Goal: Task Accomplishment & Management: Manage account settings

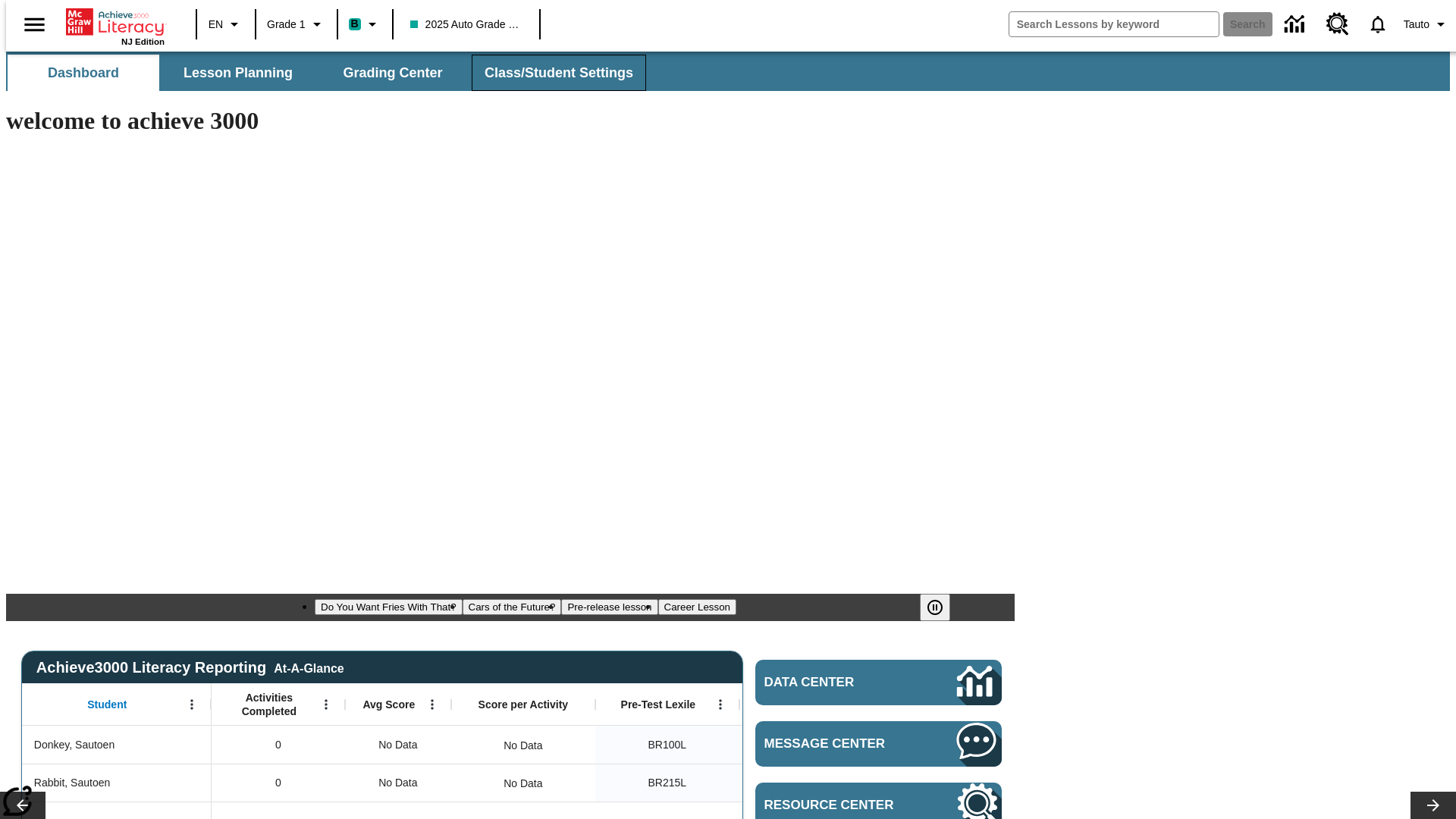
click at [551, 73] on span "Class/Student Settings" at bounding box center [559, 74] width 149 height 18
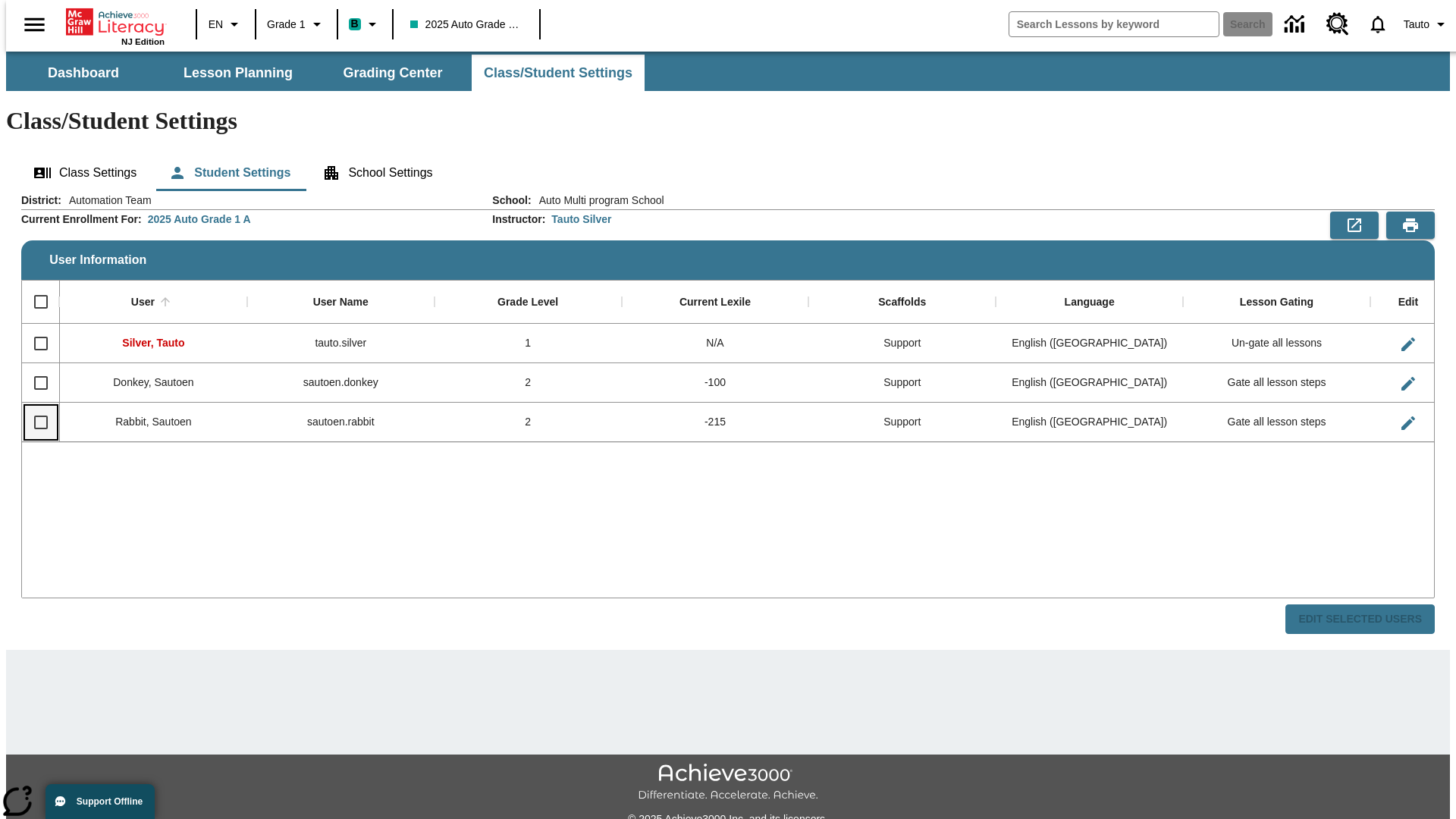
click at [34, 406] on input "Select row" at bounding box center [41, 422] width 32 height 32
checkbox input "true"
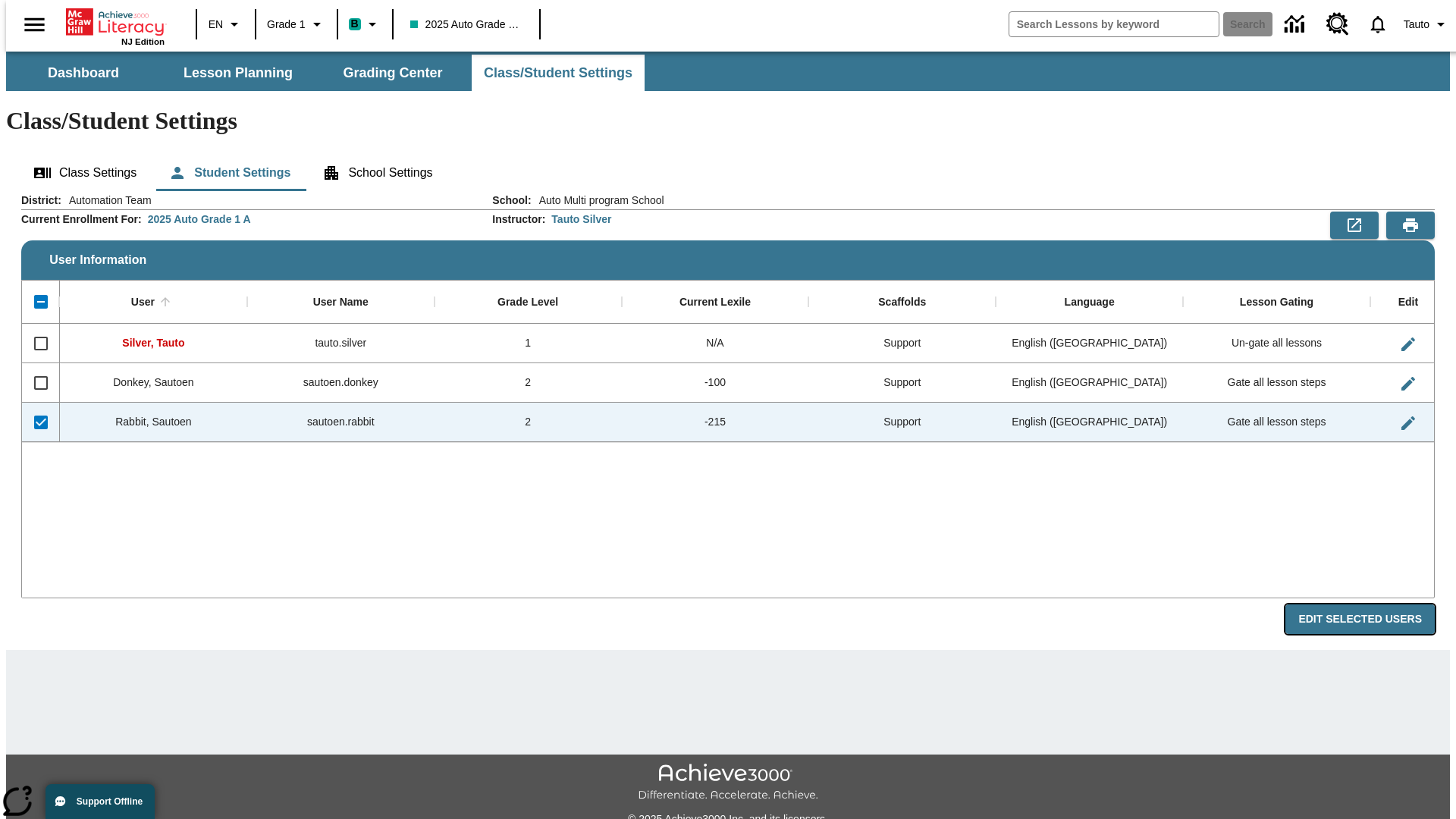
click at [1372, 605] on button "Edit Selected Users" at bounding box center [1360, 620] width 150 height 30
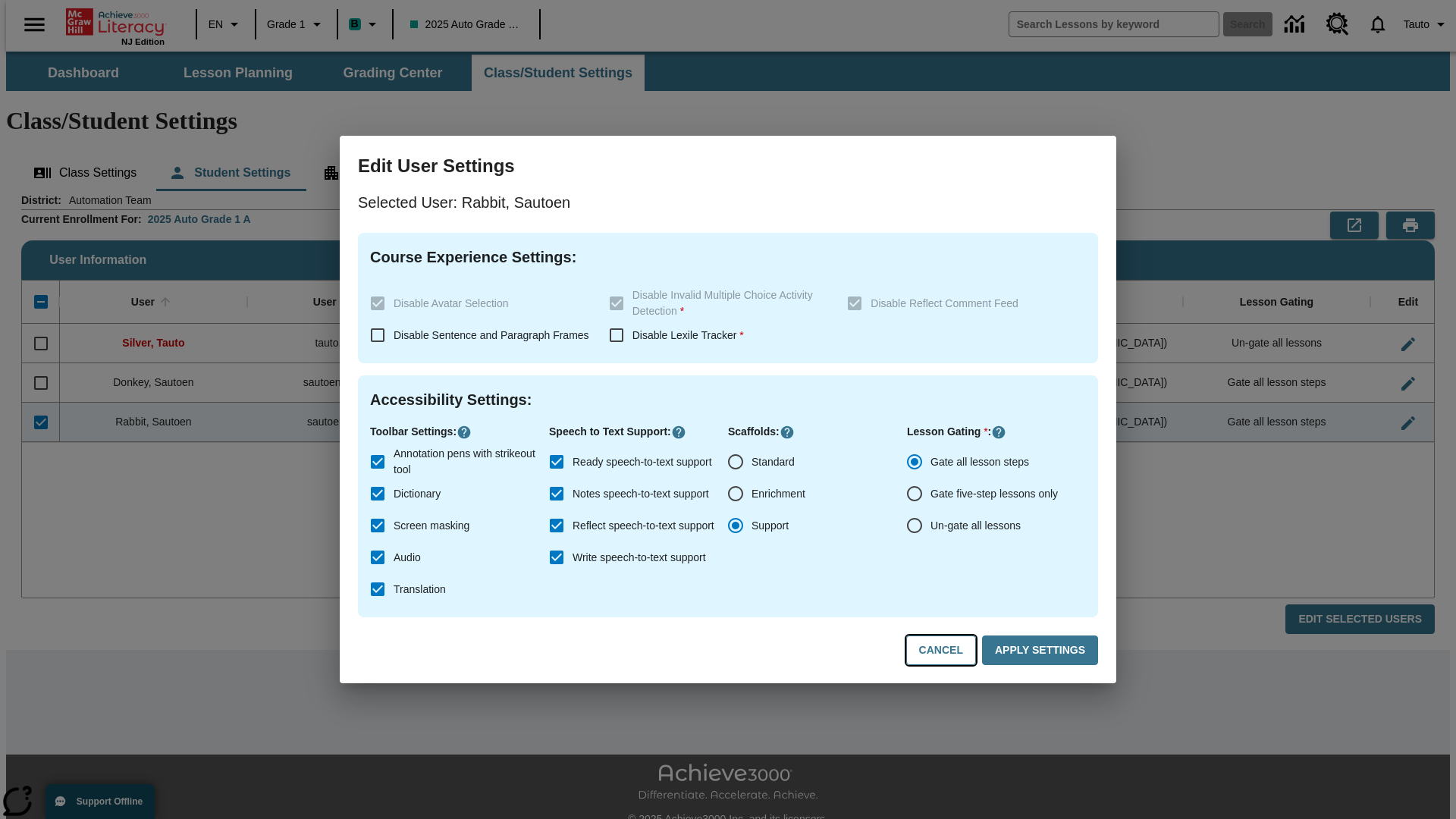
click at [948, 651] on button "Cancel" at bounding box center [942, 650] width 70 height 30
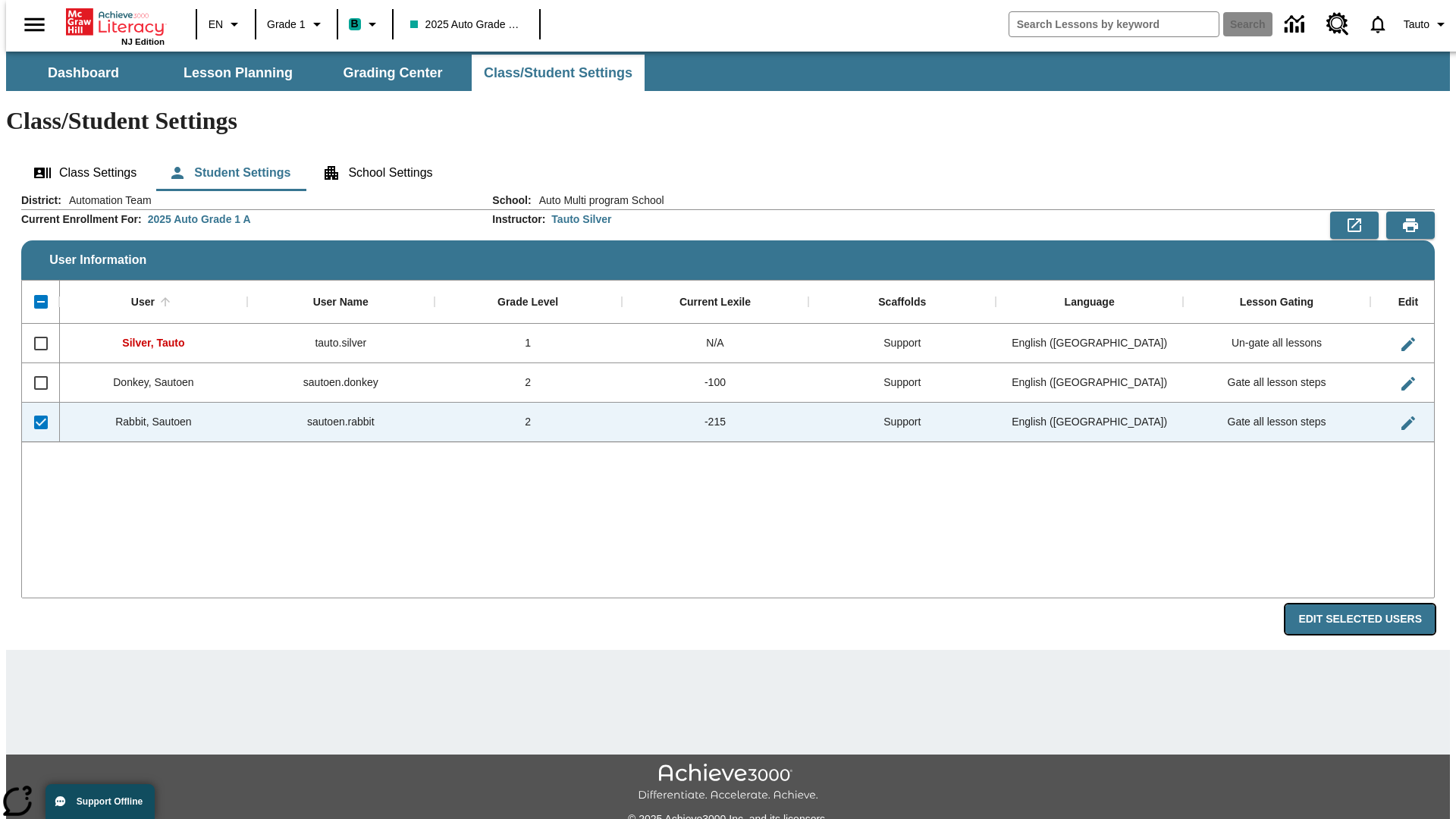
click at [1372, 605] on button "Edit Selected Users" at bounding box center [1360, 620] width 150 height 30
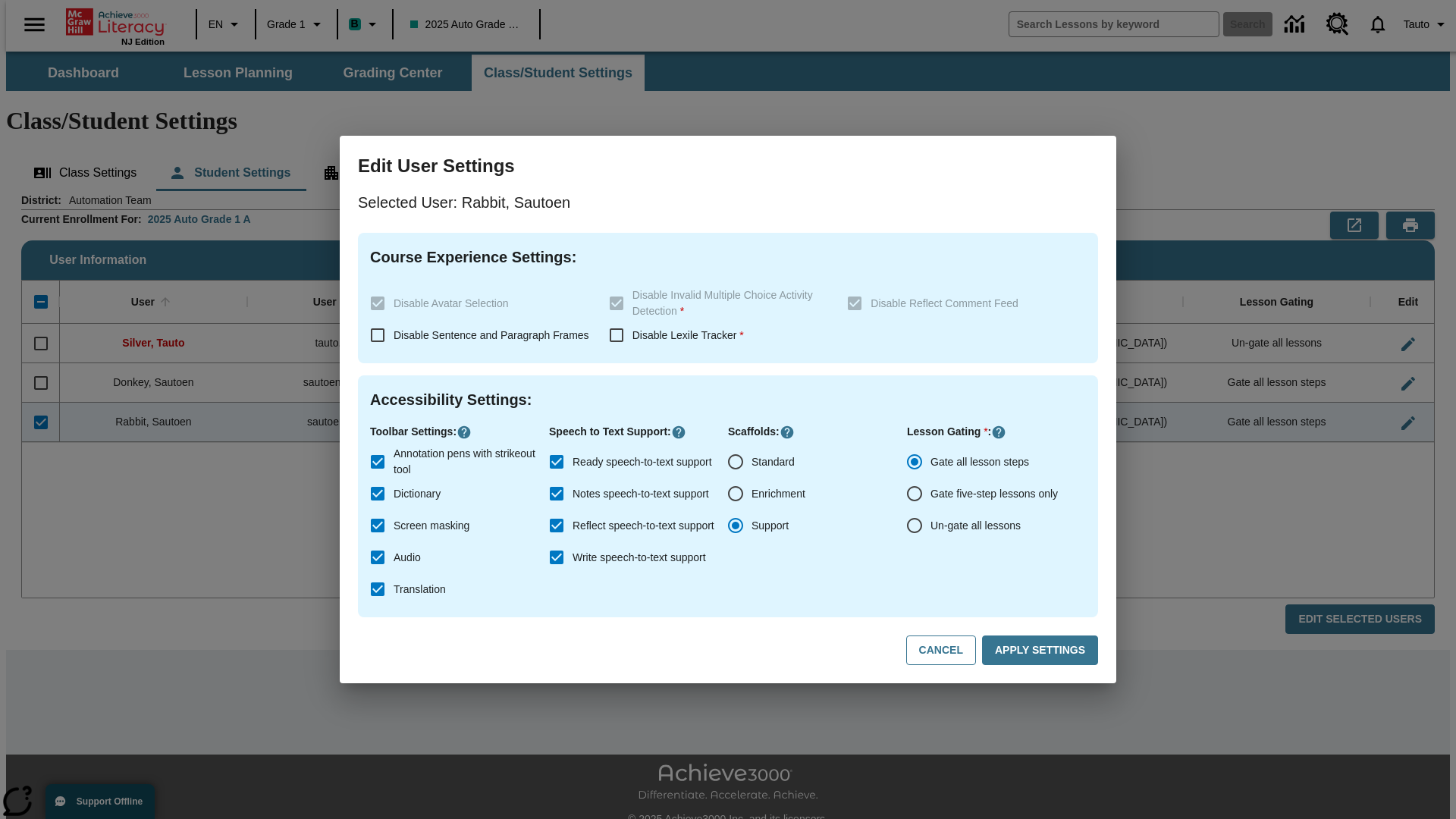
click at [556, 462] on input "Ready speech-to-text support" at bounding box center [556, 462] width 32 height 32
click at [1043, 651] on button "Apply Settings" at bounding box center [1040, 650] width 116 height 30
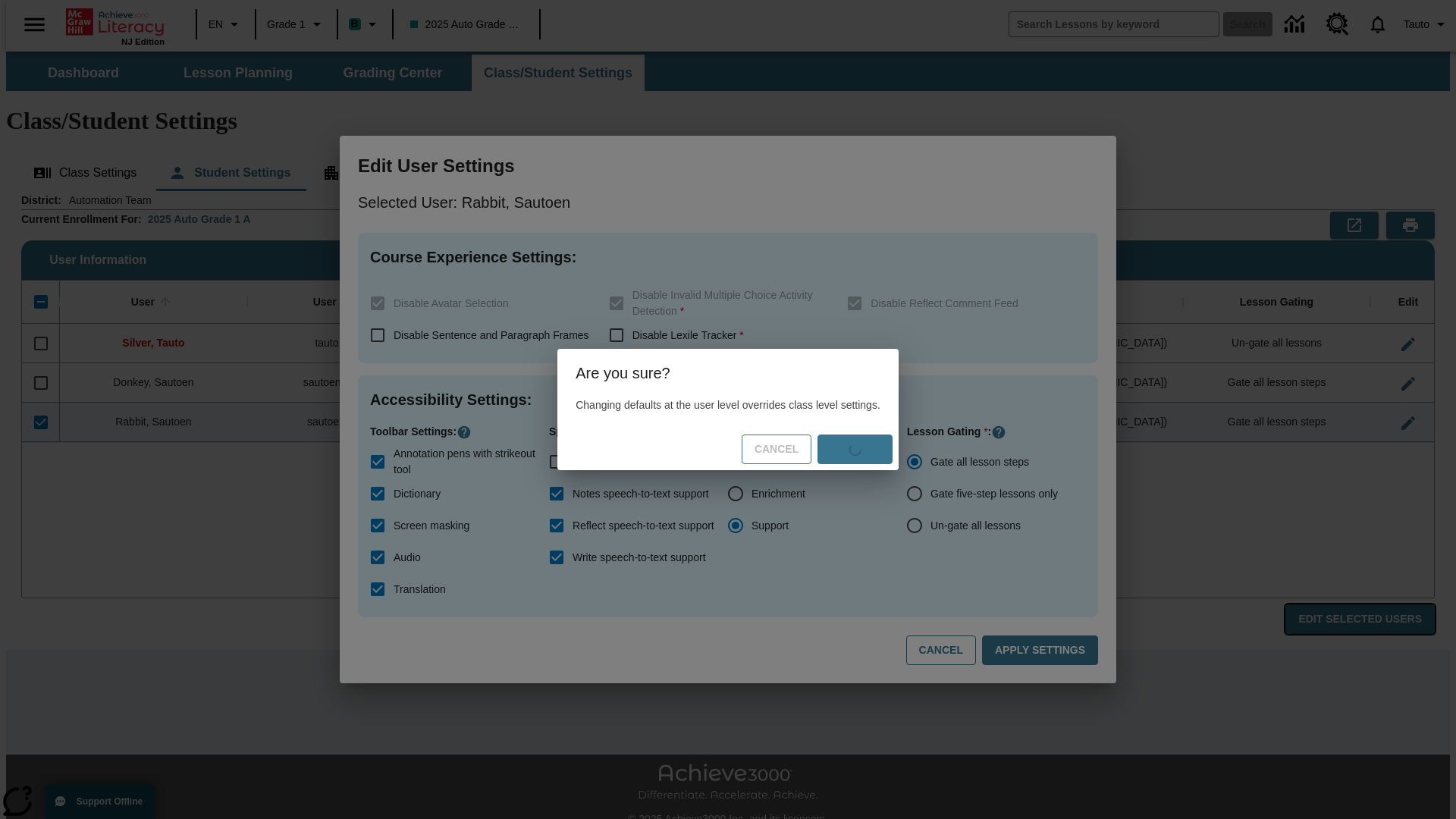
checkbox input "true"
checkbox input "false"
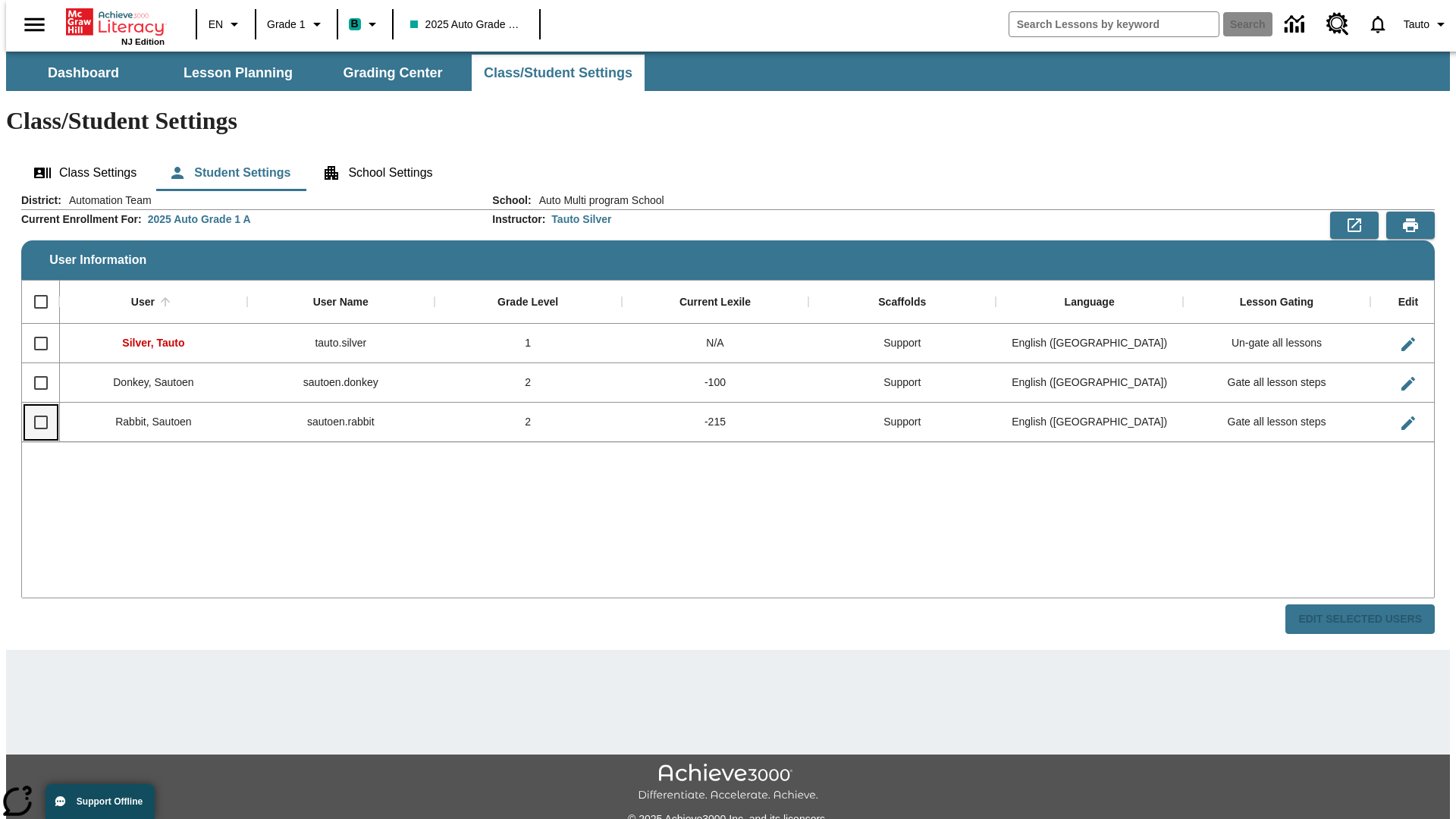
click at [34, 406] on input "Select row" at bounding box center [41, 422] width 32 height 32
checkbox input "true"
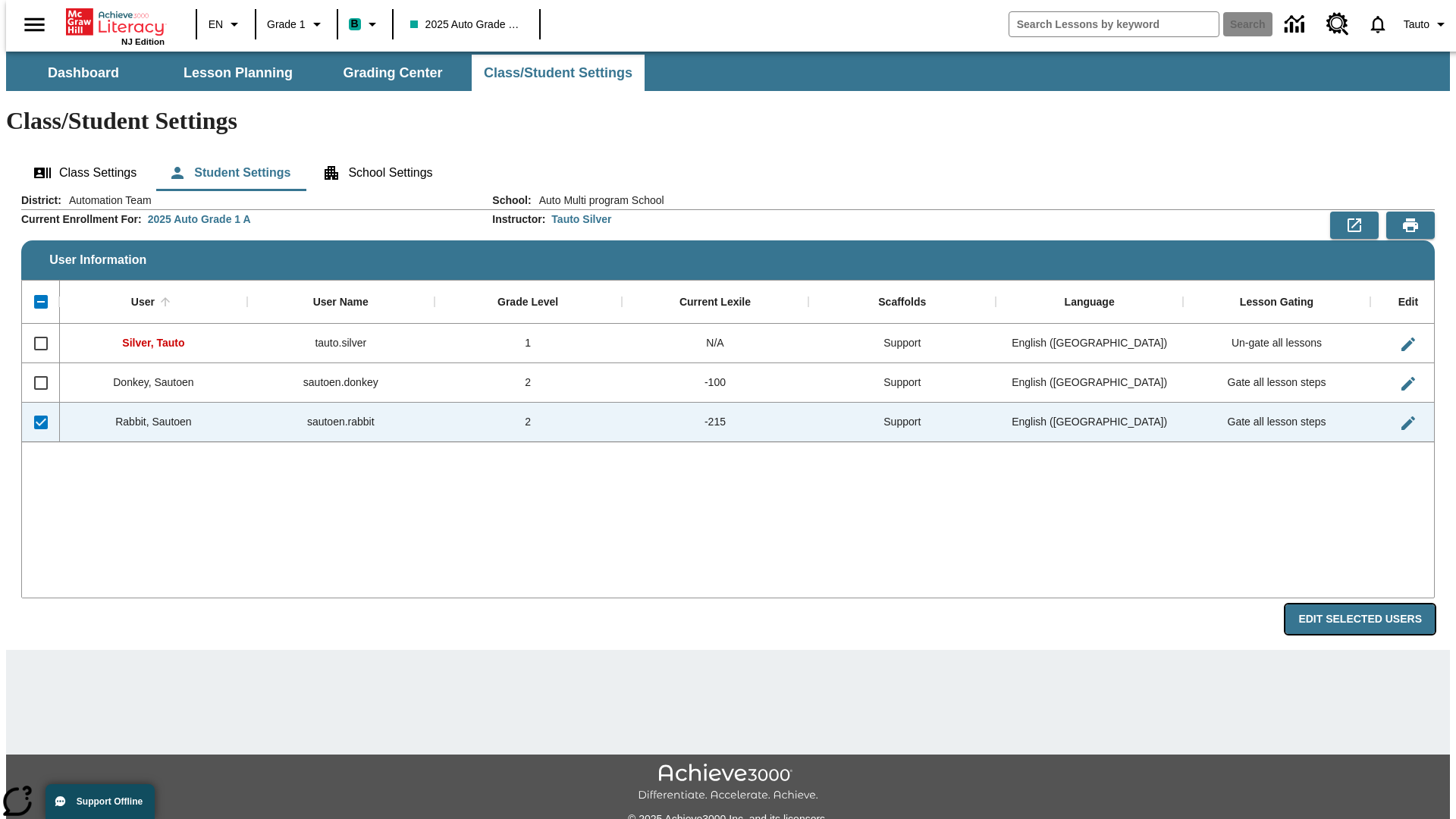
click at [1372, 605] on button "Edit Selected Users" at bounding box center [1360, 620] width 150 height 30
